Goal: Task Accomplishment & Management: Use online tool/utility

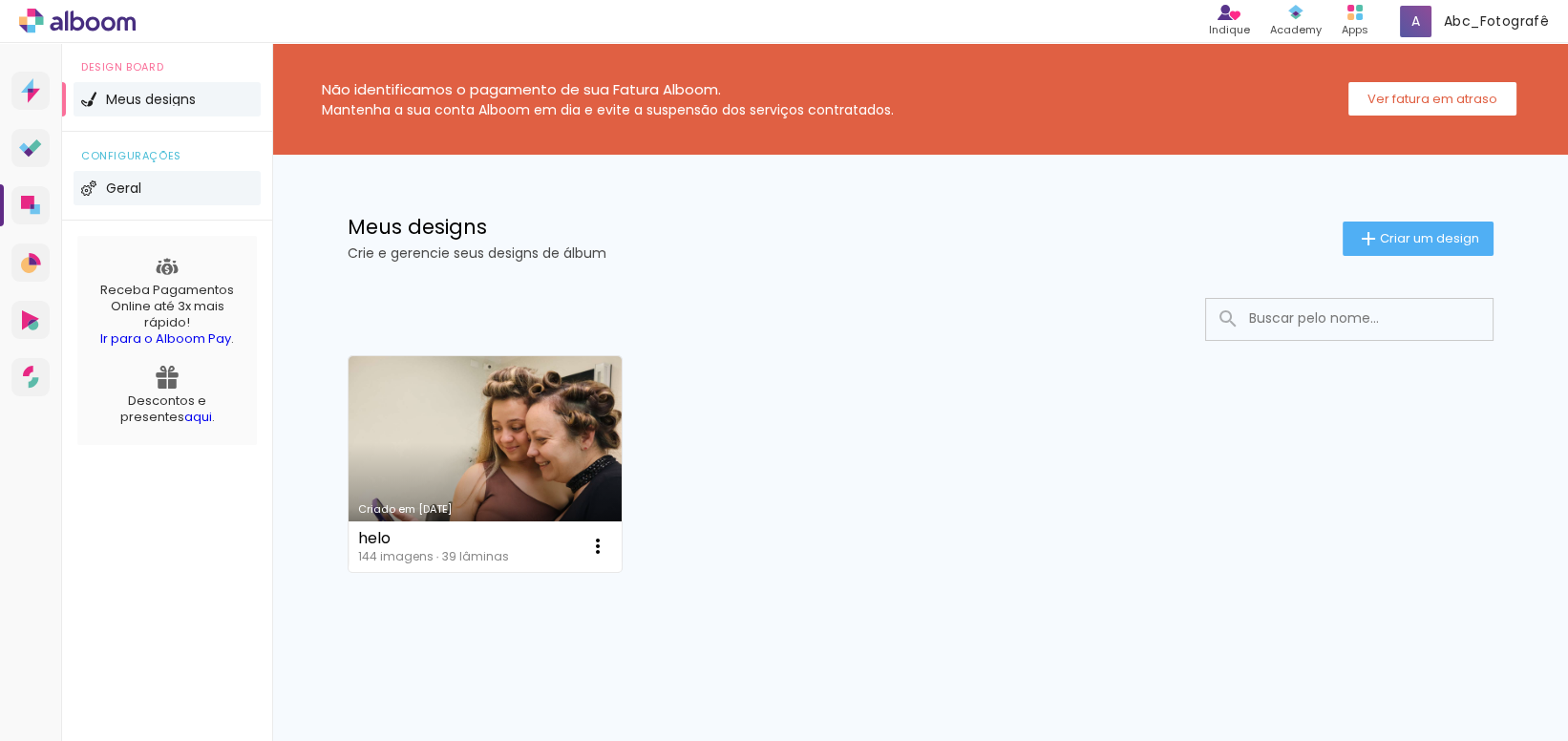
click at [170, 194] on li "Geral" at bounding box center [166, 188] width 187 height 35
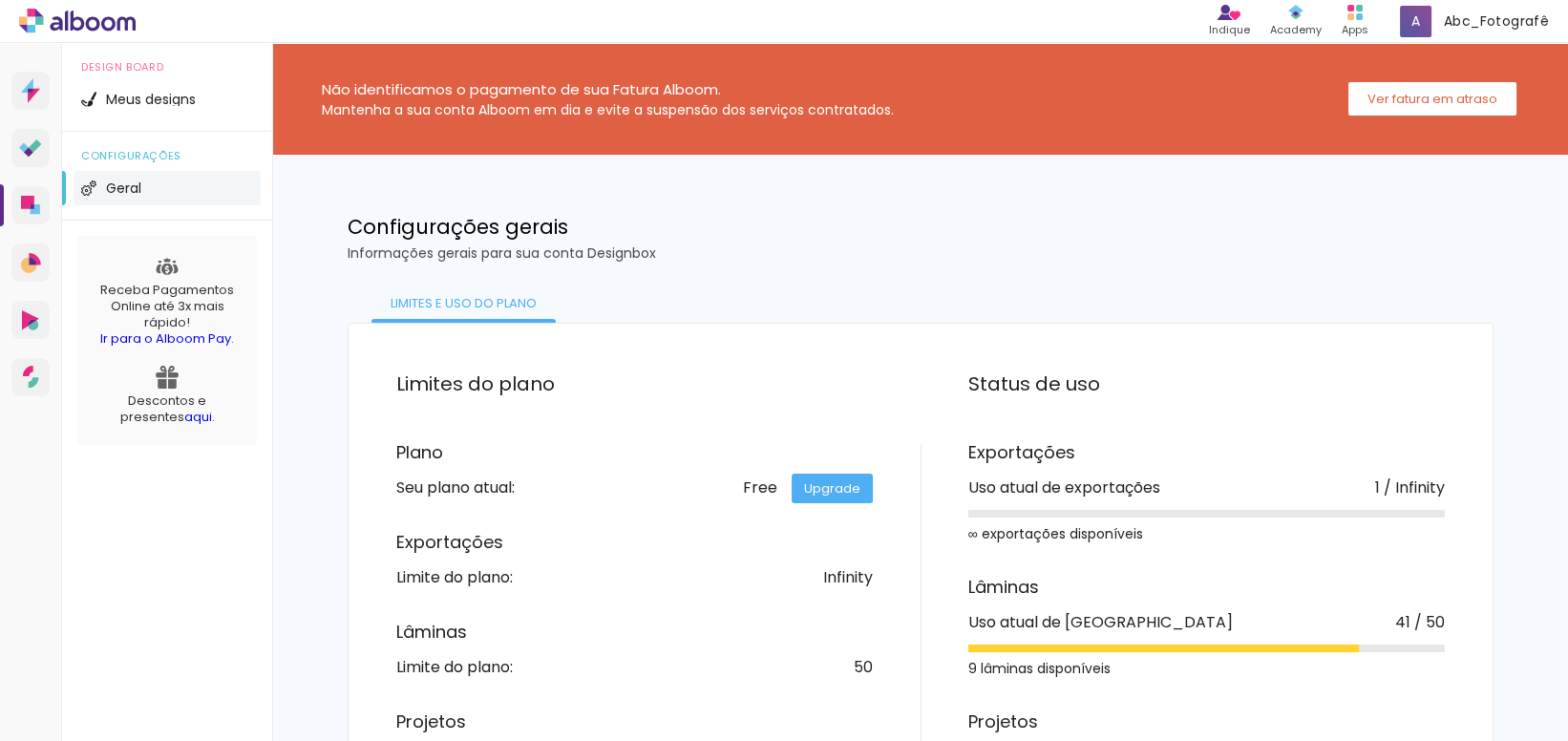
scroll to position [117, 0]
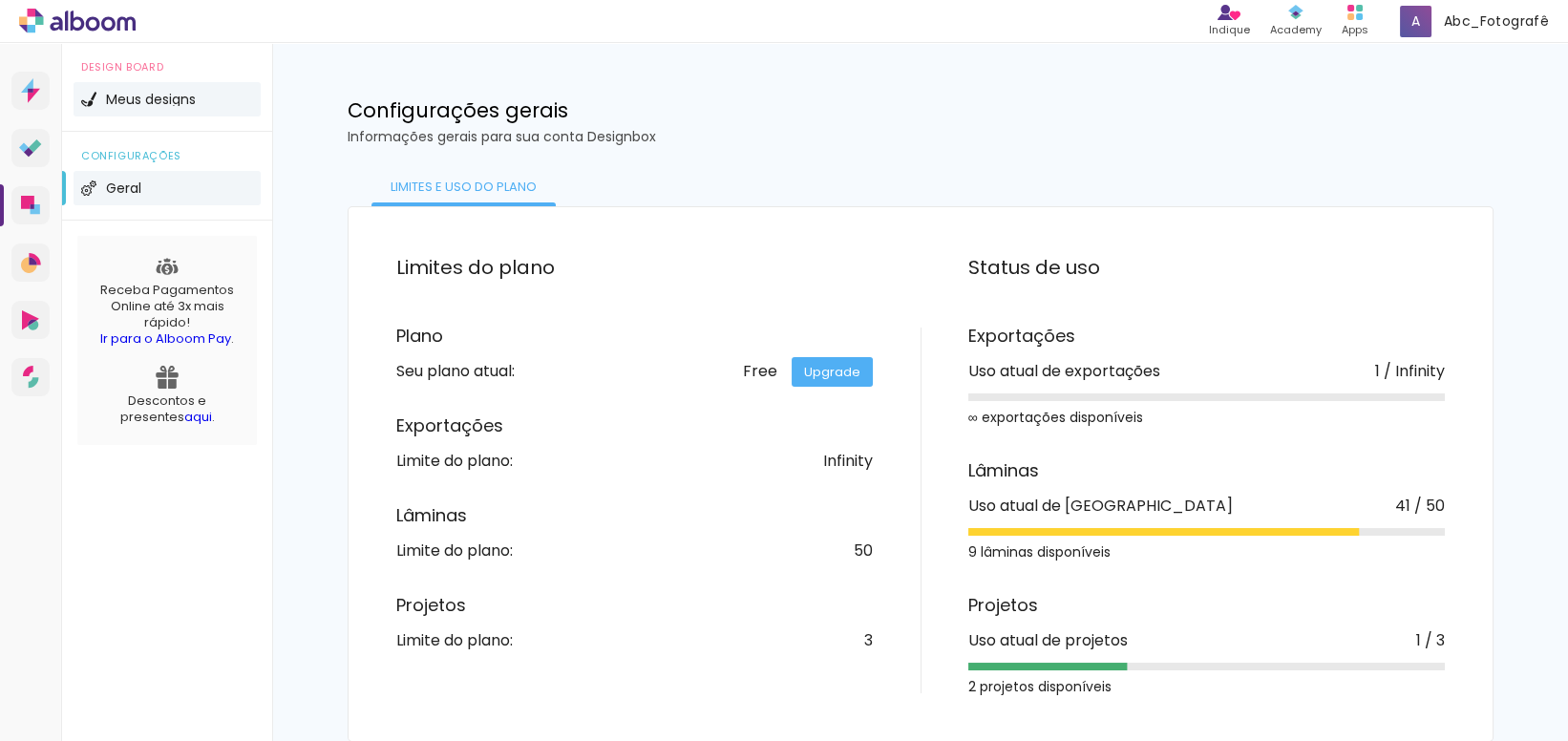
click at [192, 94] on span "Meus designs" at bounding box center [150, 100] width 90 height 14
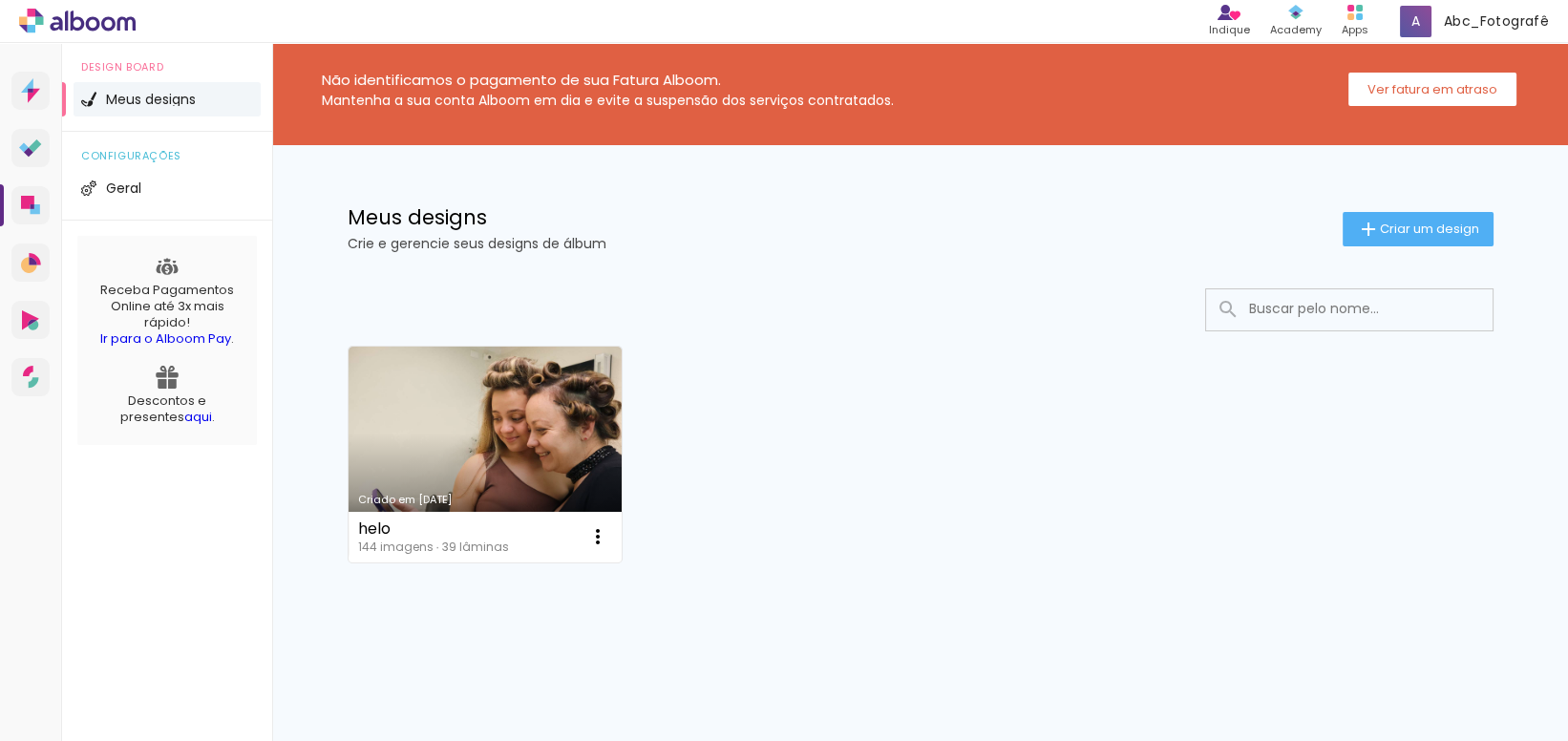
scroll to position [9, 0]
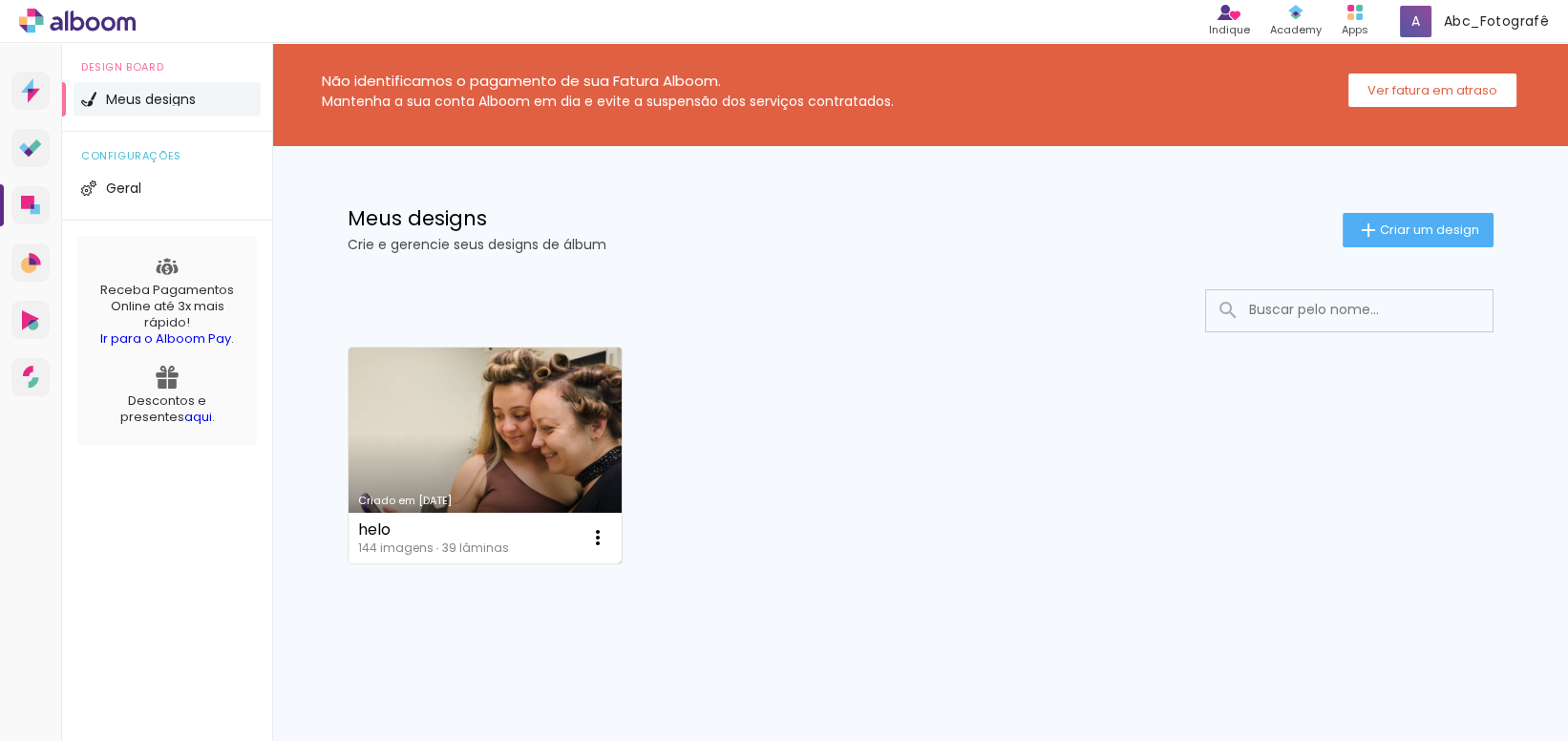
click at [517, 426] on link "Criado em [DATE]" at bounding box center [485, 455] width 274 height 216
